Goal: Check status: Check status

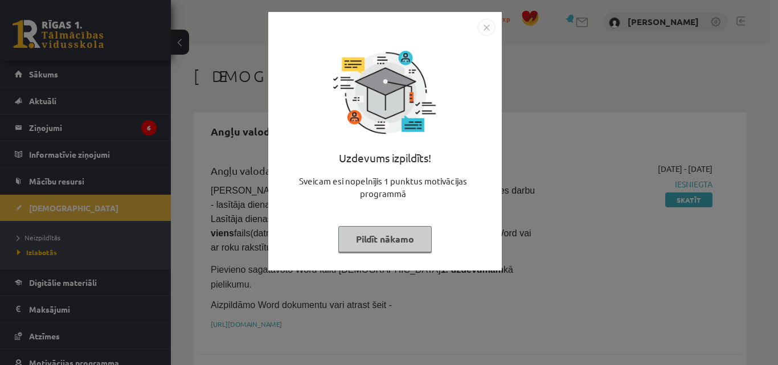
click at [406, 240] on button "Pildīt nākamo" at bounding box center [384, 239] width 93 height 26
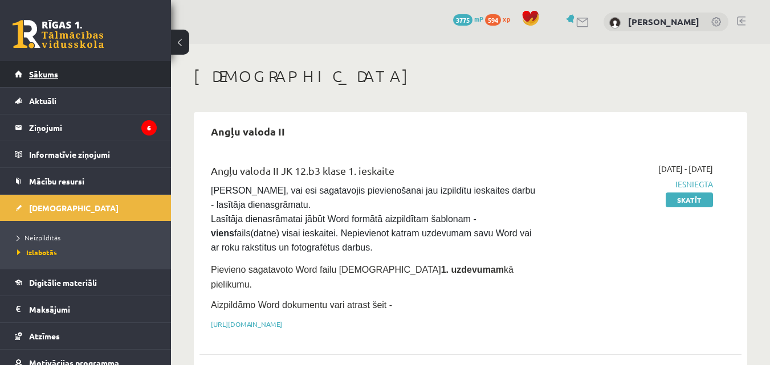
click at [34, 79] on link "Sākums" at bounding box center [86, 74] width 142 height 26
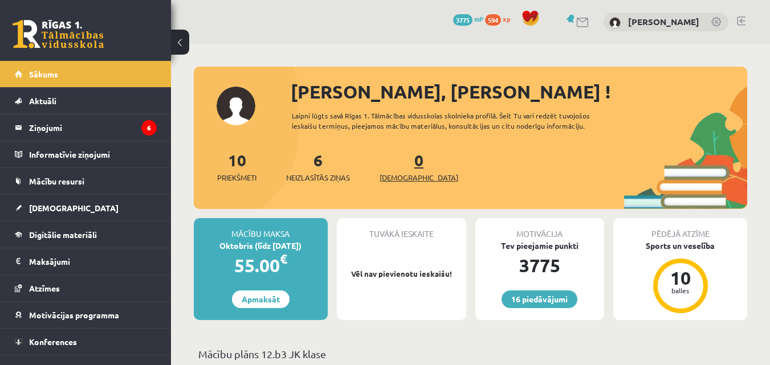
click at [401, 159] on link "0 [DEMOGRAPHIC_DATA]" at bounding box center [418, 167] width 79 height 34
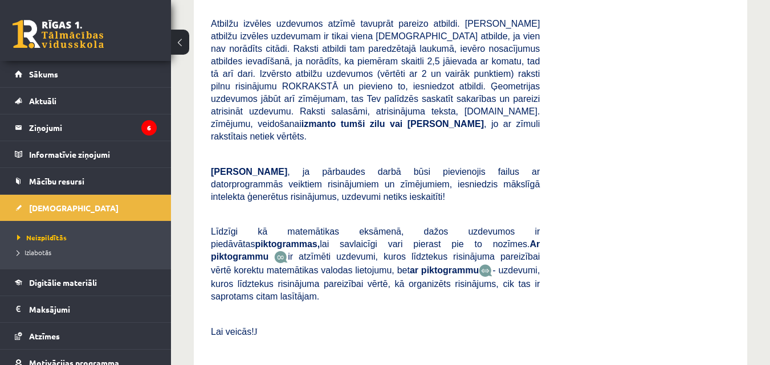
scroll to position [296, 0]
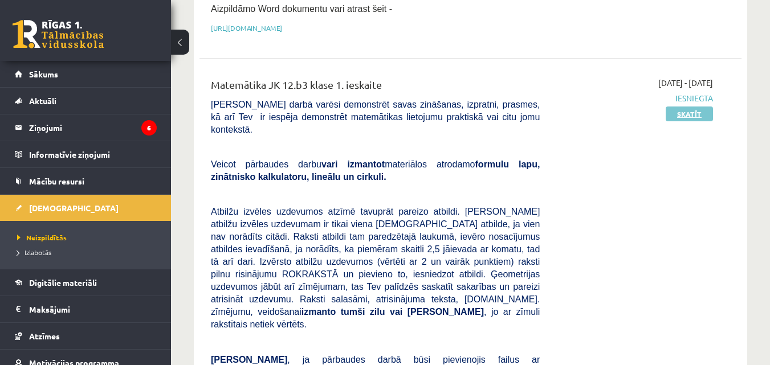
click at [695, 107] on link "Skatīt" at bounding box center [688, 114] width 47 height 15
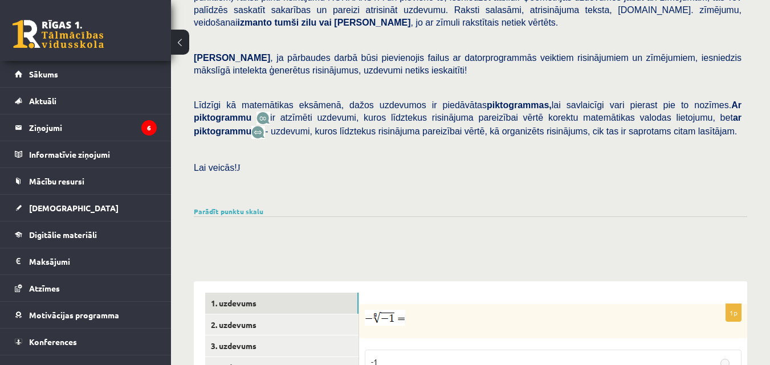
scroll to position [224, 0]
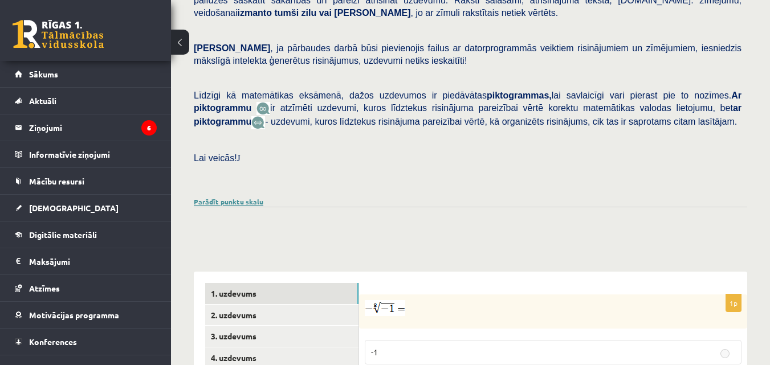
click at [247, 197] on link "Parādīt punktu skalu" at bounding box center [229, 201] width 70 height 9
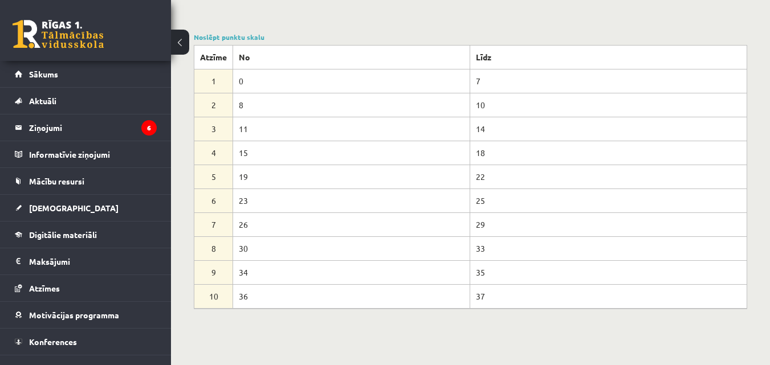
scroll to position [385, 0]
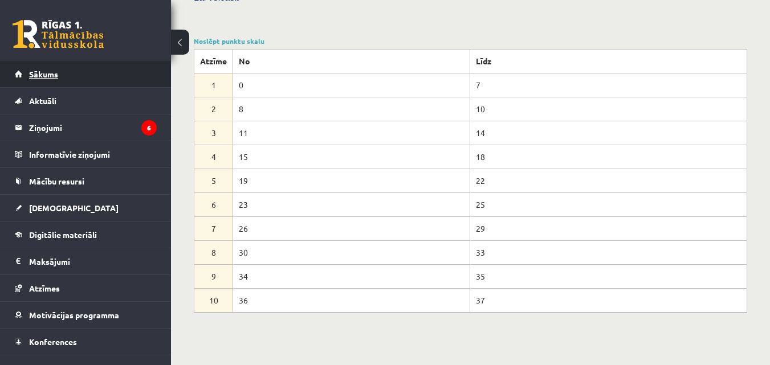
click at [44, 73] on span "Sākums" at bounding box center [43, 74] width 29 height 10
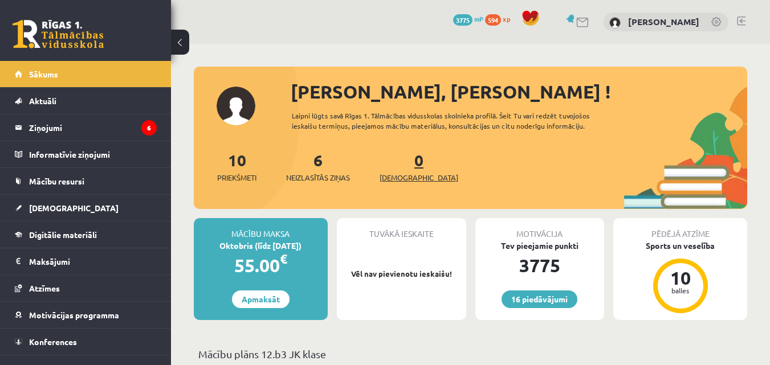
click at [401, 157] on link "0 [DEMOGRAPHIC_DATA]" at bounding box center [418, 167] width 79 height 34
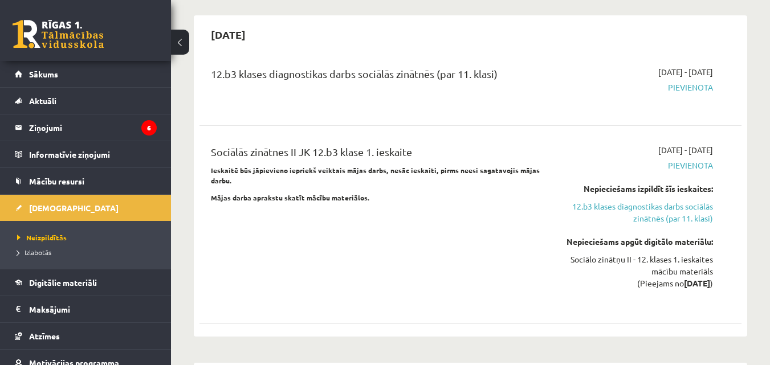
scroll to position [794, 0]
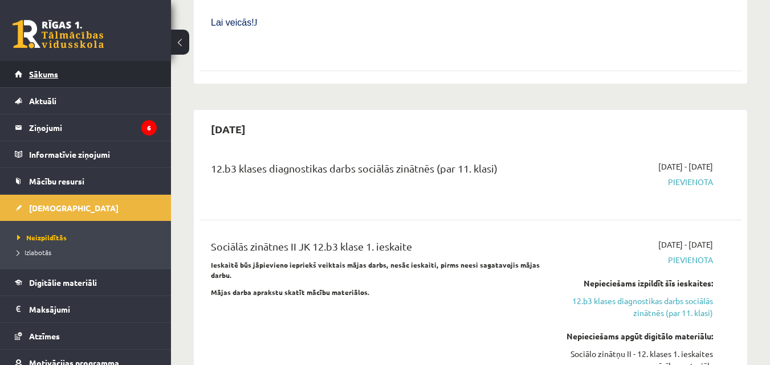
click at [94, 80] on link "Sākums" at bounding box center [86, 74] width 142 height 26
